Goal: Book appointment/travel/reservation

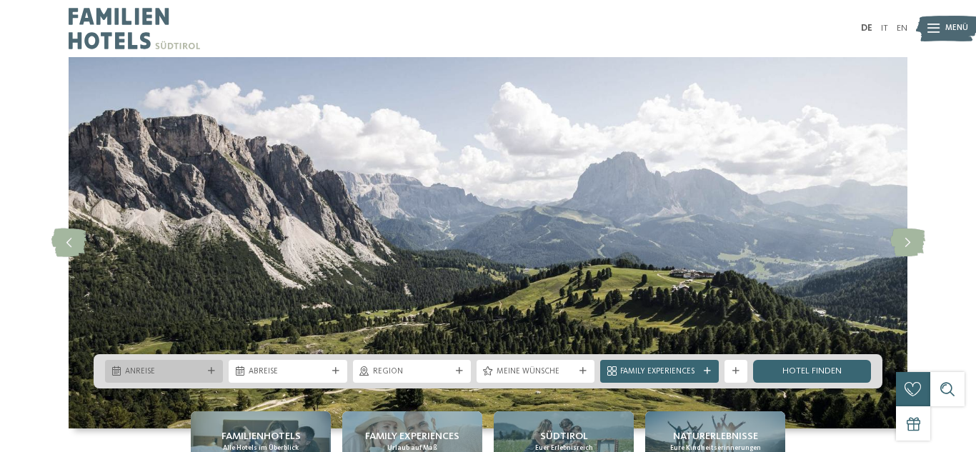
click at [185, 378] on div "Anreise" at bounding box center [164, 371] width 118 height 23
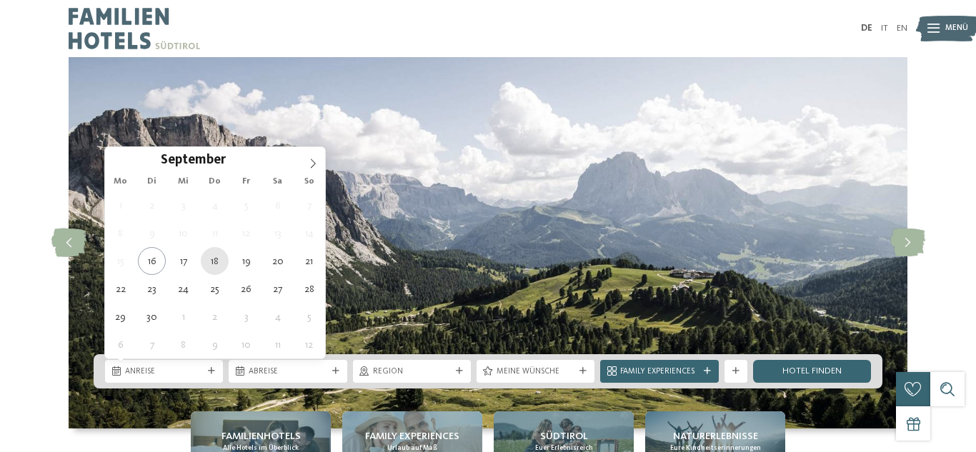
type div "[DATE]"
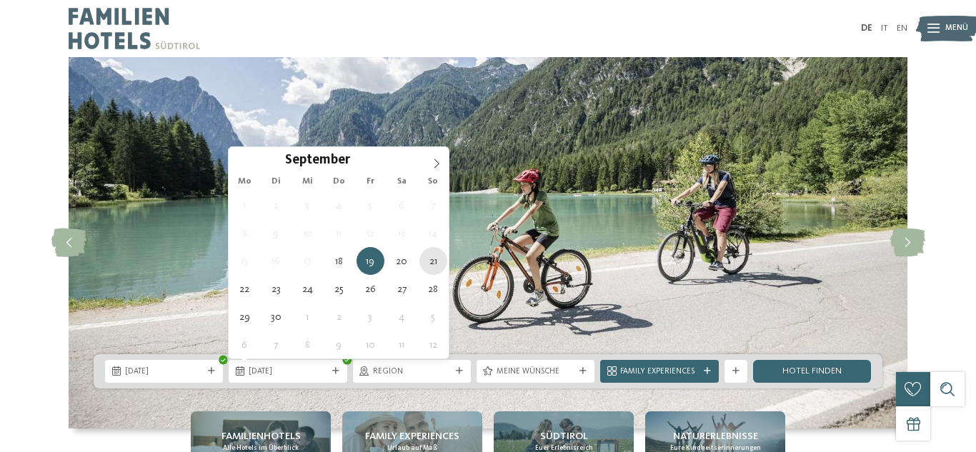
type div "[DATE]"
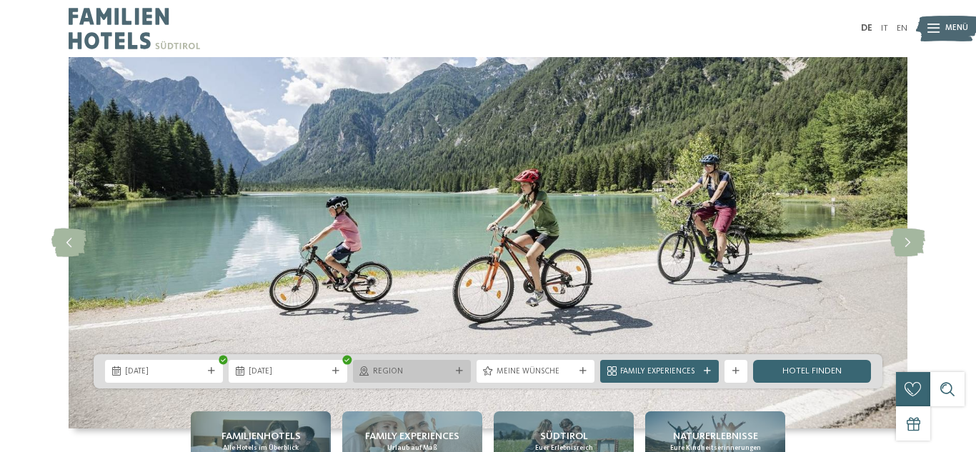
click at [406, 371] on span "Region" at bounding box center [412, 372] width 78 height 11
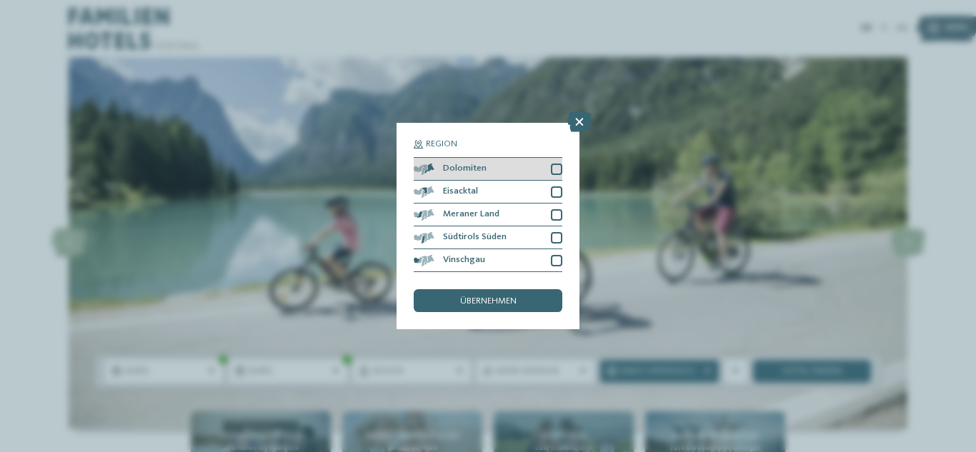
click at [557, 168] on div at bounding box center [556, 169] width 11 height 11
click at [503, 294] on div "übernehmen" at bounding box center [488, 300] width 149 height 23
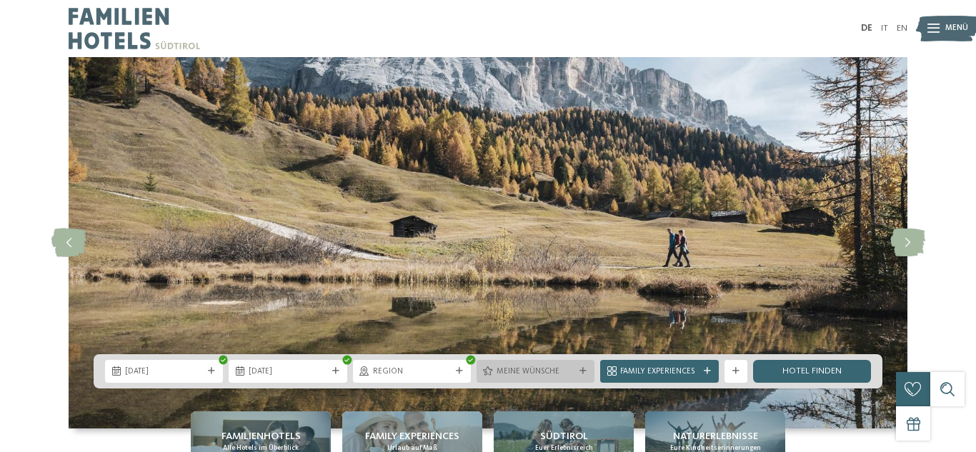
click at [566, 374] on span "Meine Wünsche" at bounding box center [536, 372] width 78 height 11
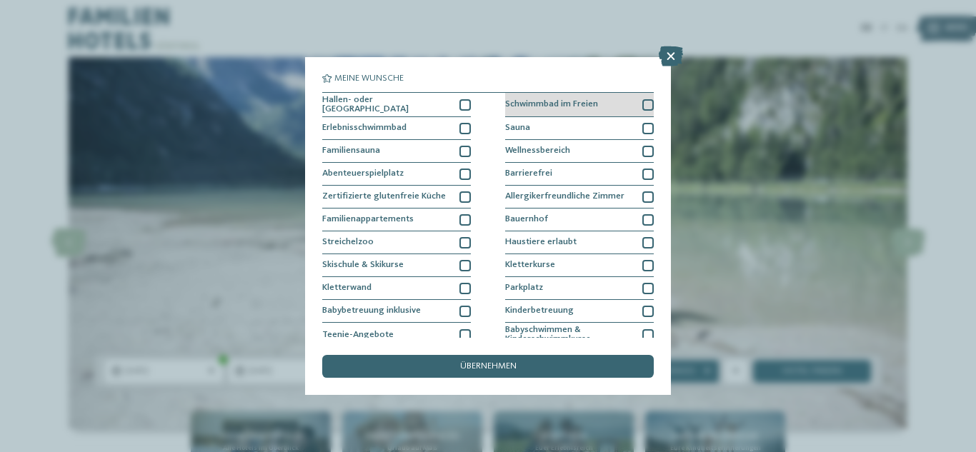
click at [642, 105] on div at bounding box center [647, 104] width 11 height 11
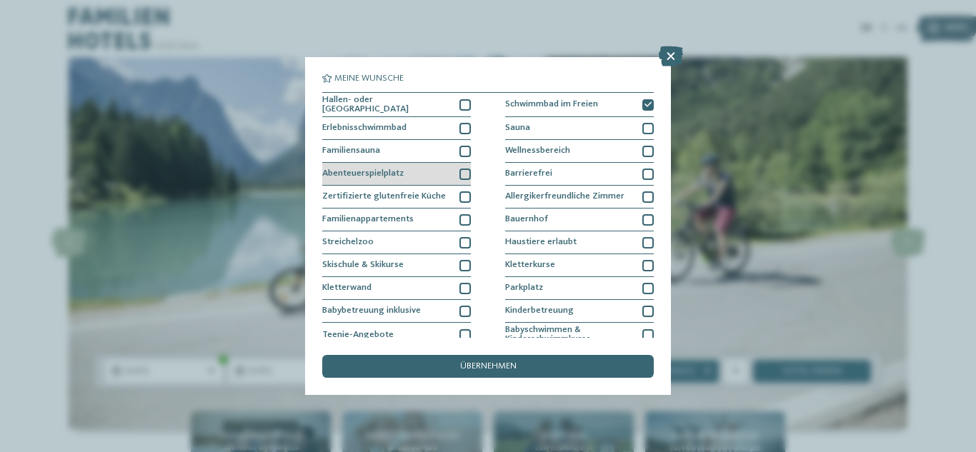
click at [462, 174] on div at bounding box center [465, 174] width 11 height 11
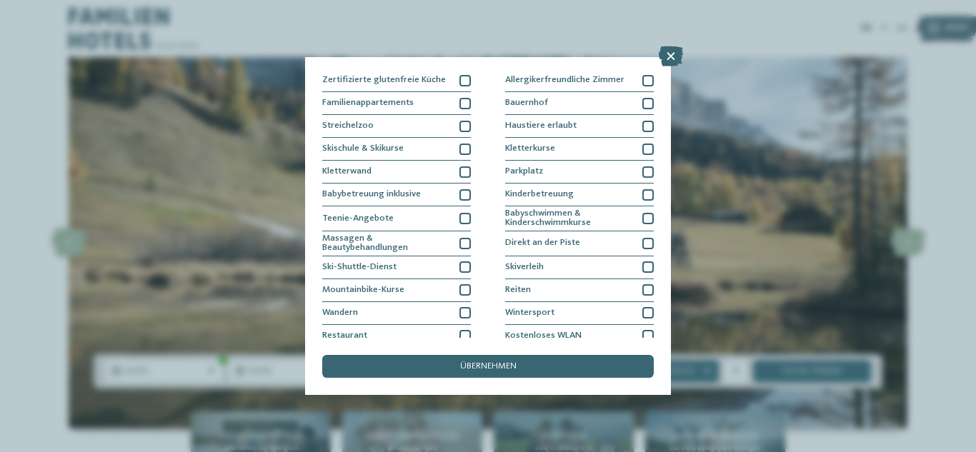
scroll to position [147, 0]
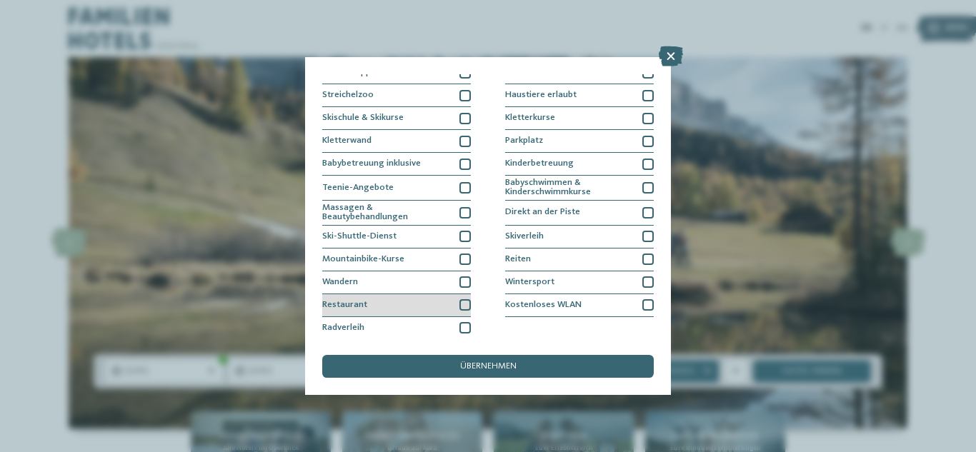
click at [465, 305] on div at bounding box center [465, 304] width 11 height 11
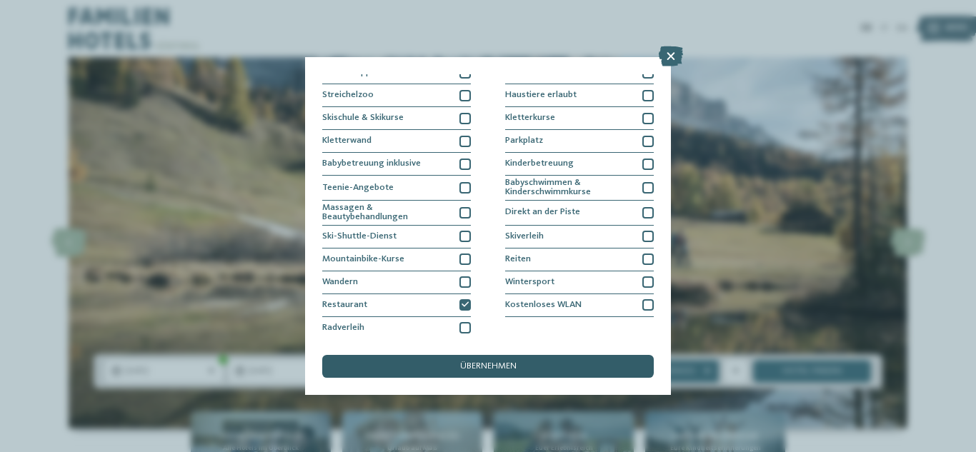
click at [519, 372] on div "übernehmen" at bounding box center [488, 366] width 332 height 23
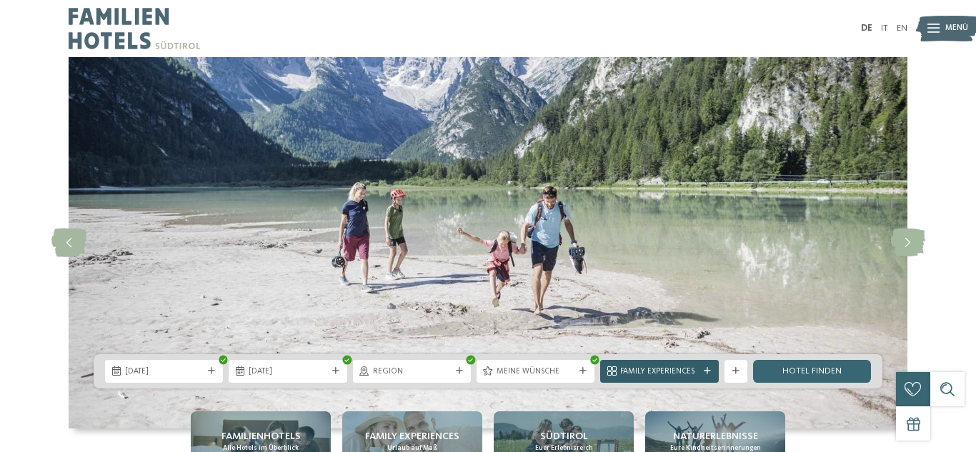
click at [700, 377] on div "Family Experiences" at bounding box center [659, 371] width 84 height 12
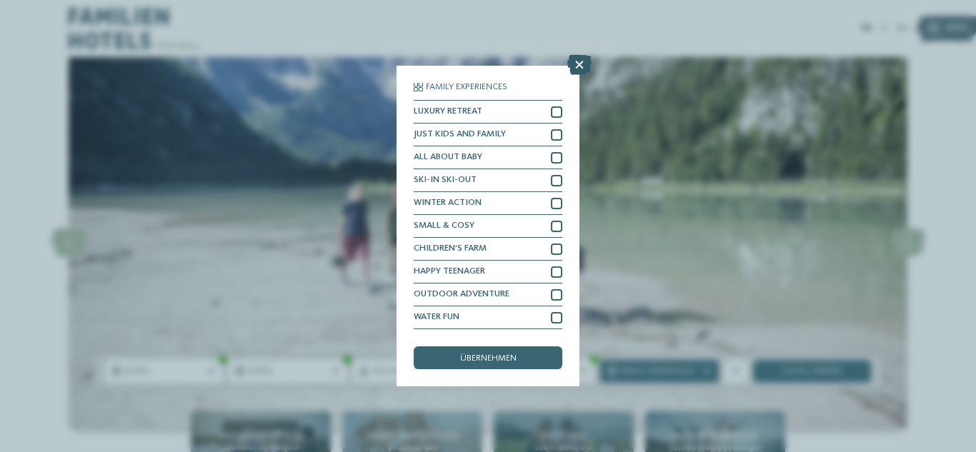
click at [577, 69] on icon at bounding box center [579, 65] width 24 height 20
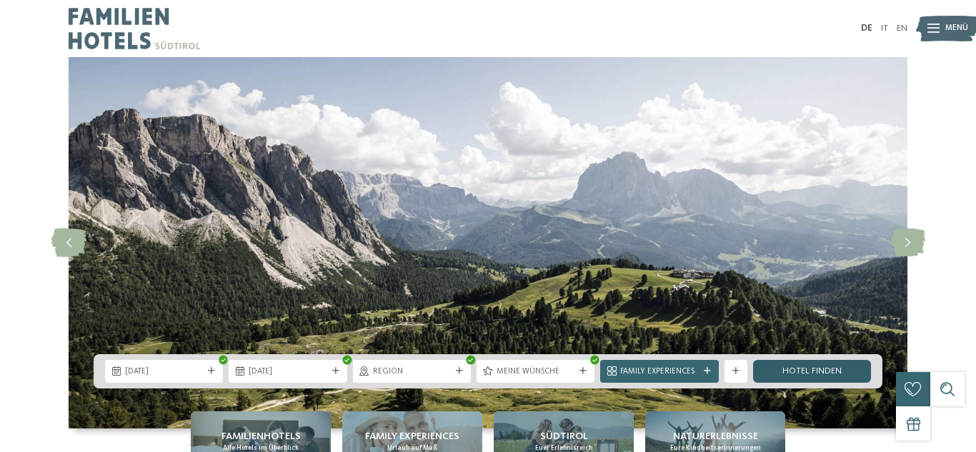
click at [814, 370] on link "Hotel finden" at bounding box center [812, 371] width 118 height 23
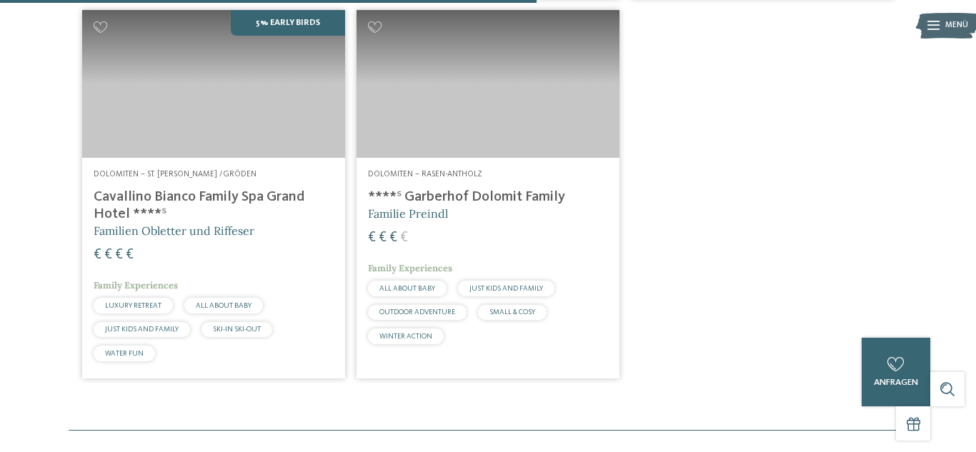
scroll to position [780, 0]
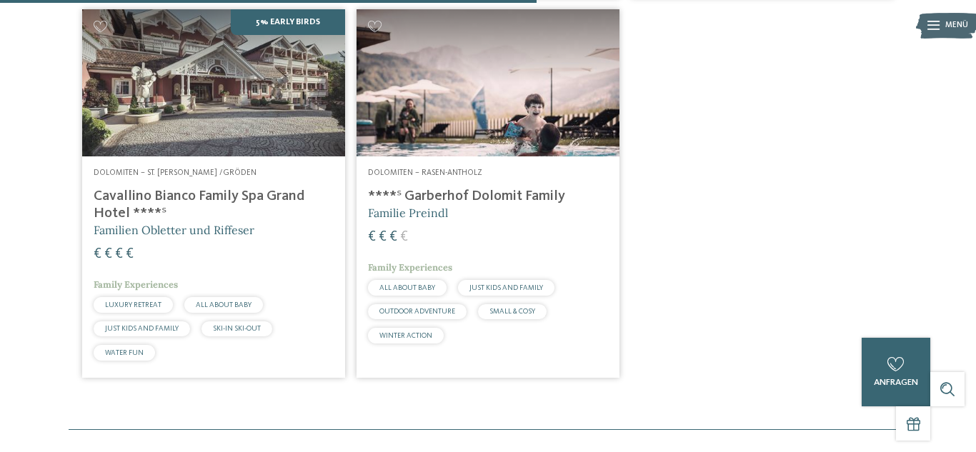
click at [509, 205] on h4 "****ˢ Garberhof Dolomit Family" at bounding box center [488, 196] width 240 height 17
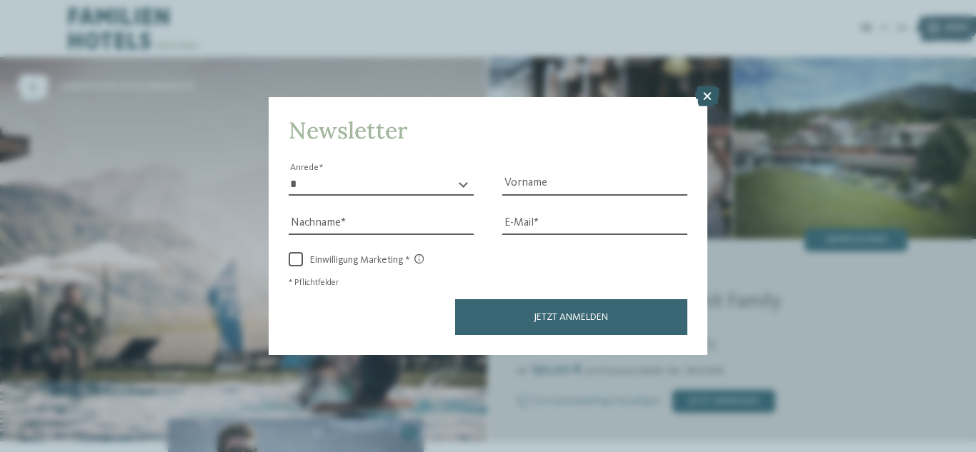
click at [712, 100] on icon at bounding box center [707, 96] width 24 height 20
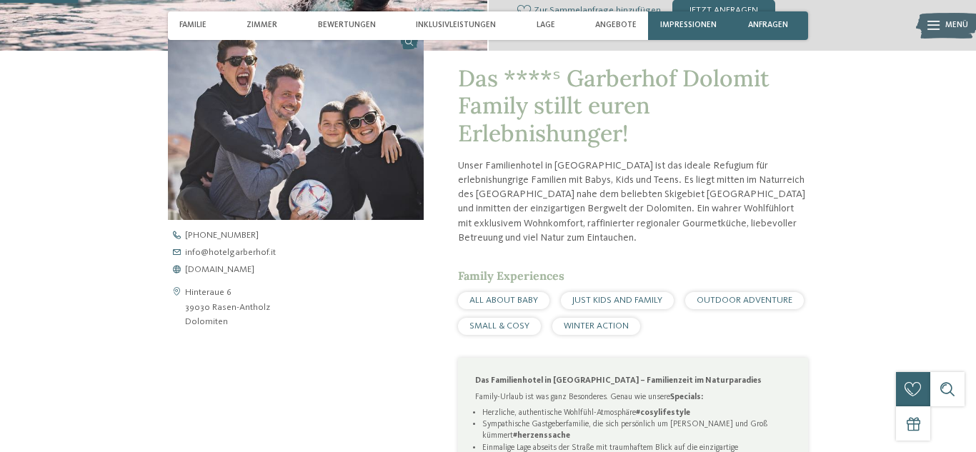
scroll to position [387, 0]
